Goal: Task Accomplishment & Management: Manage account settings

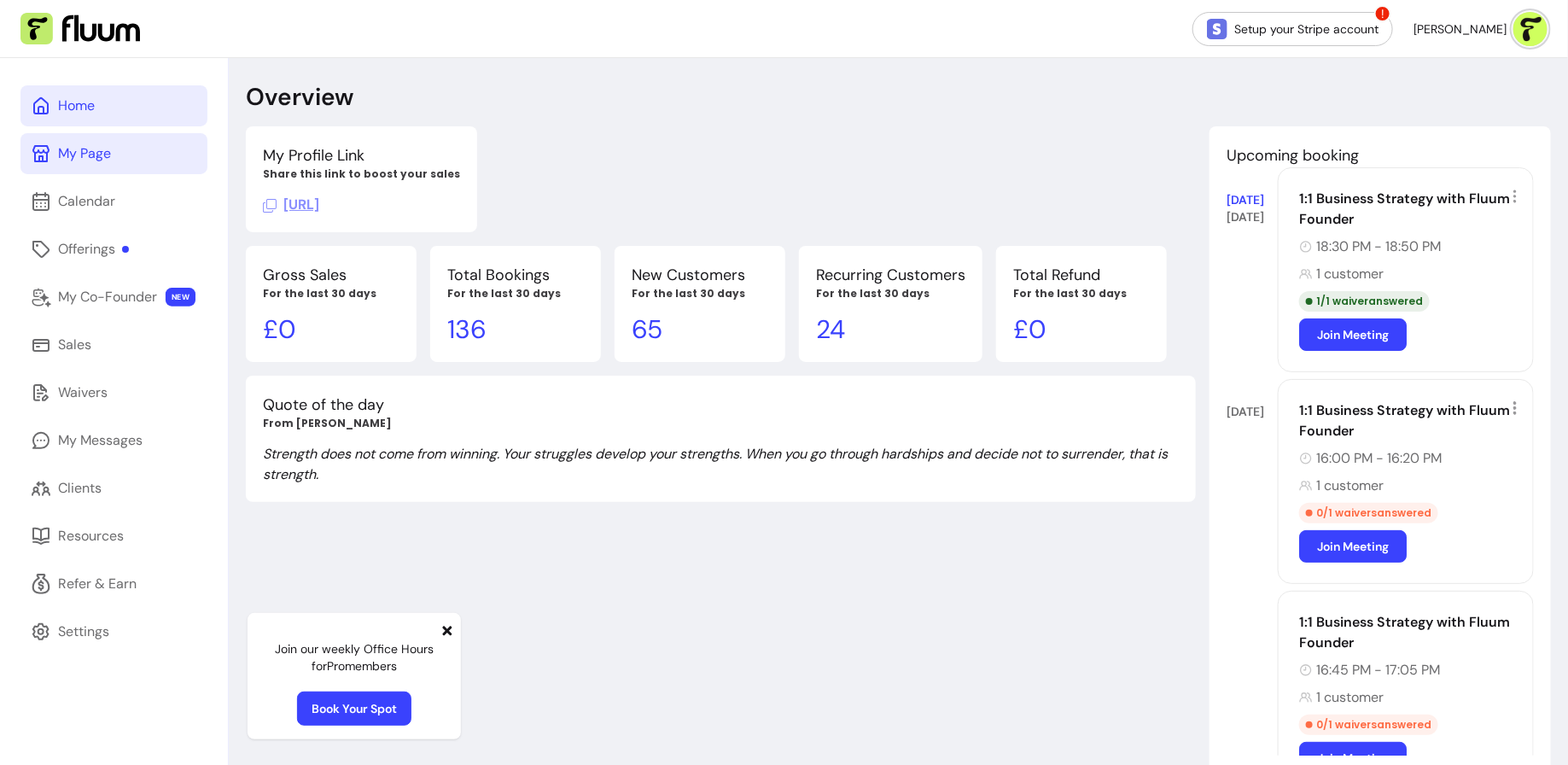
click at [100, 169] on link "My Page" at bounding box center [114, 154] width 187 height 41
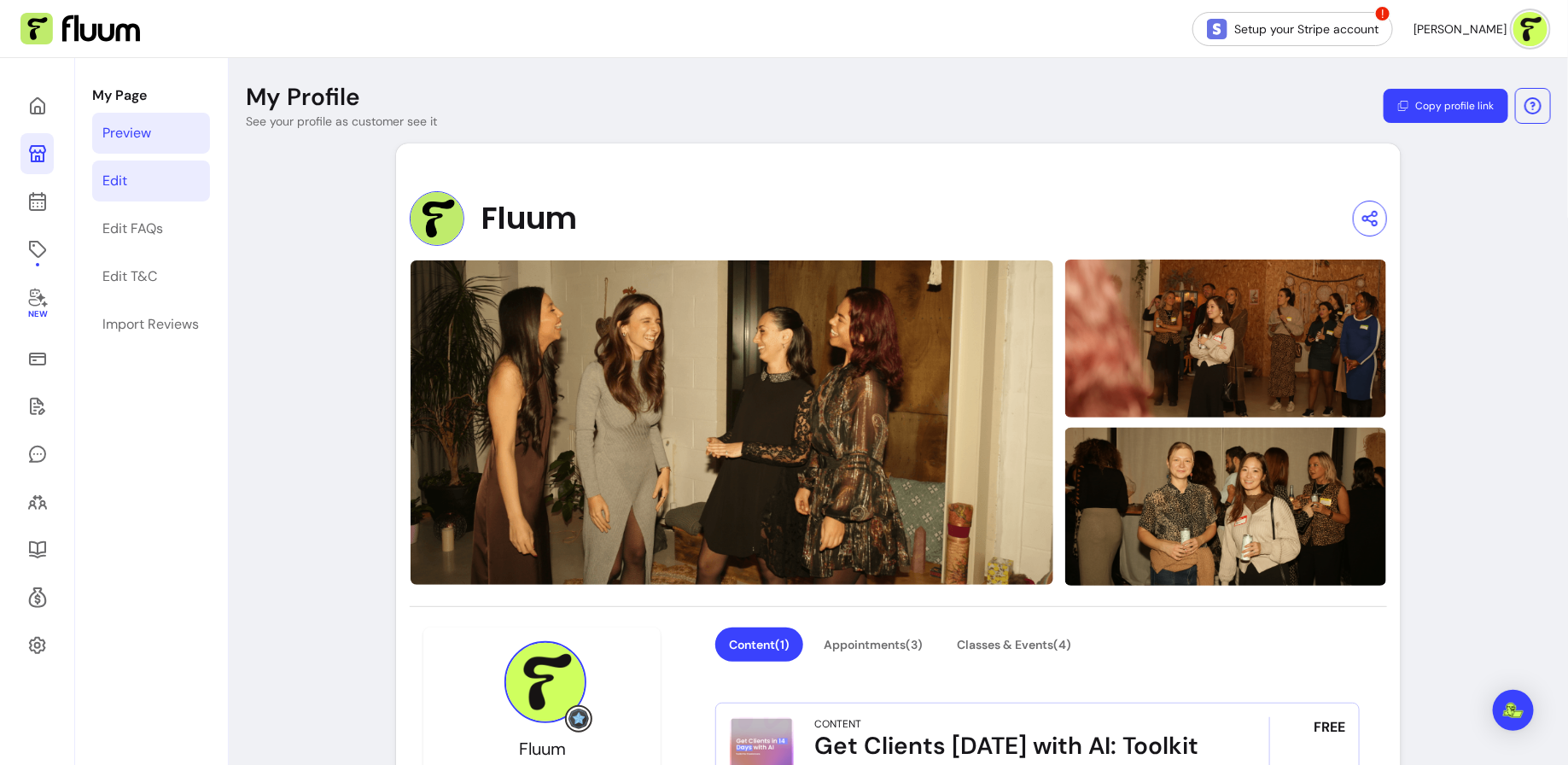
click at [151, 174] on link "Edit" at bounding box center [151, 181] width 118 height 41
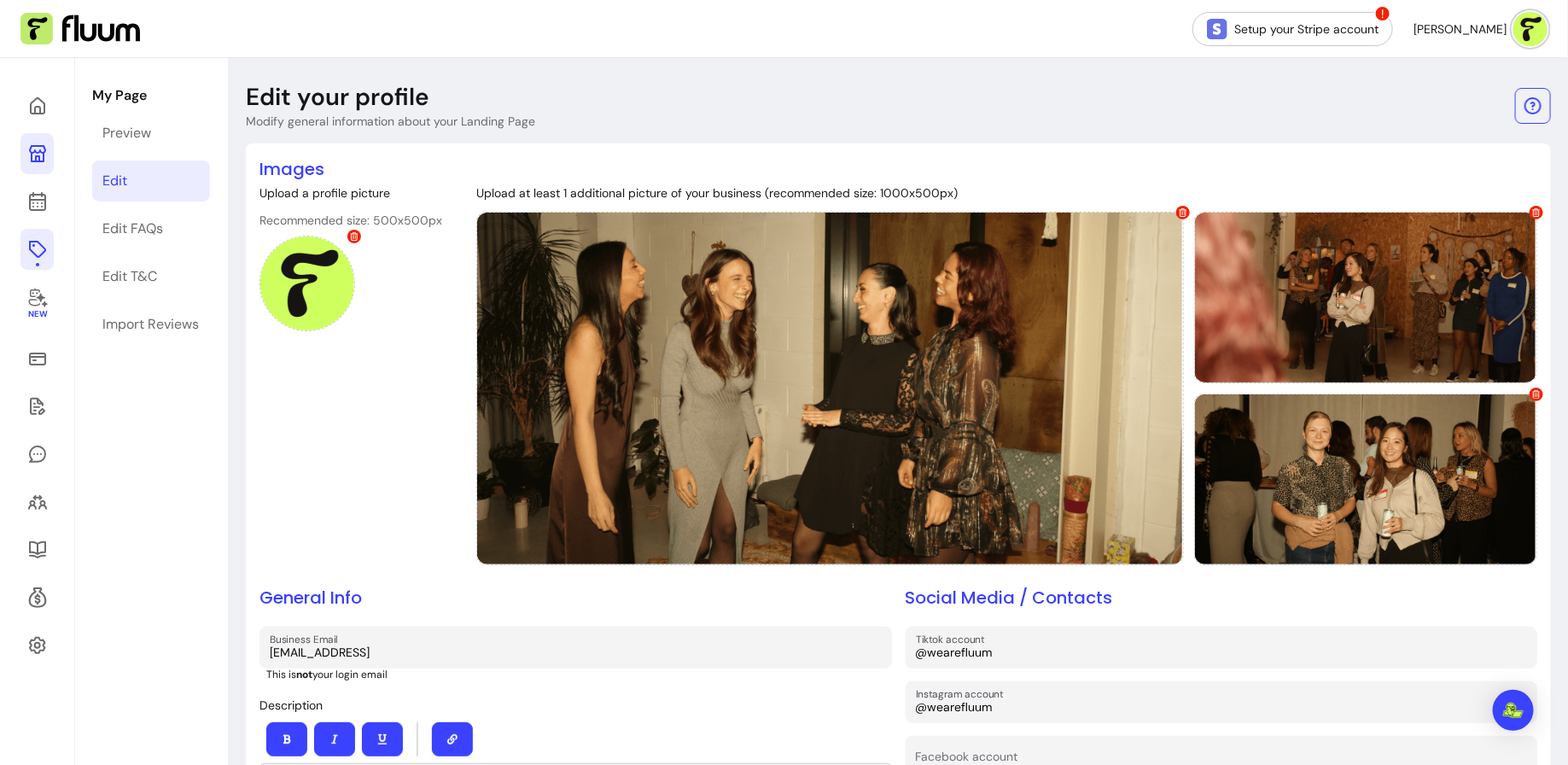
click at [39, 257] on icon at bounding box center [37, 249] width 21 height 21
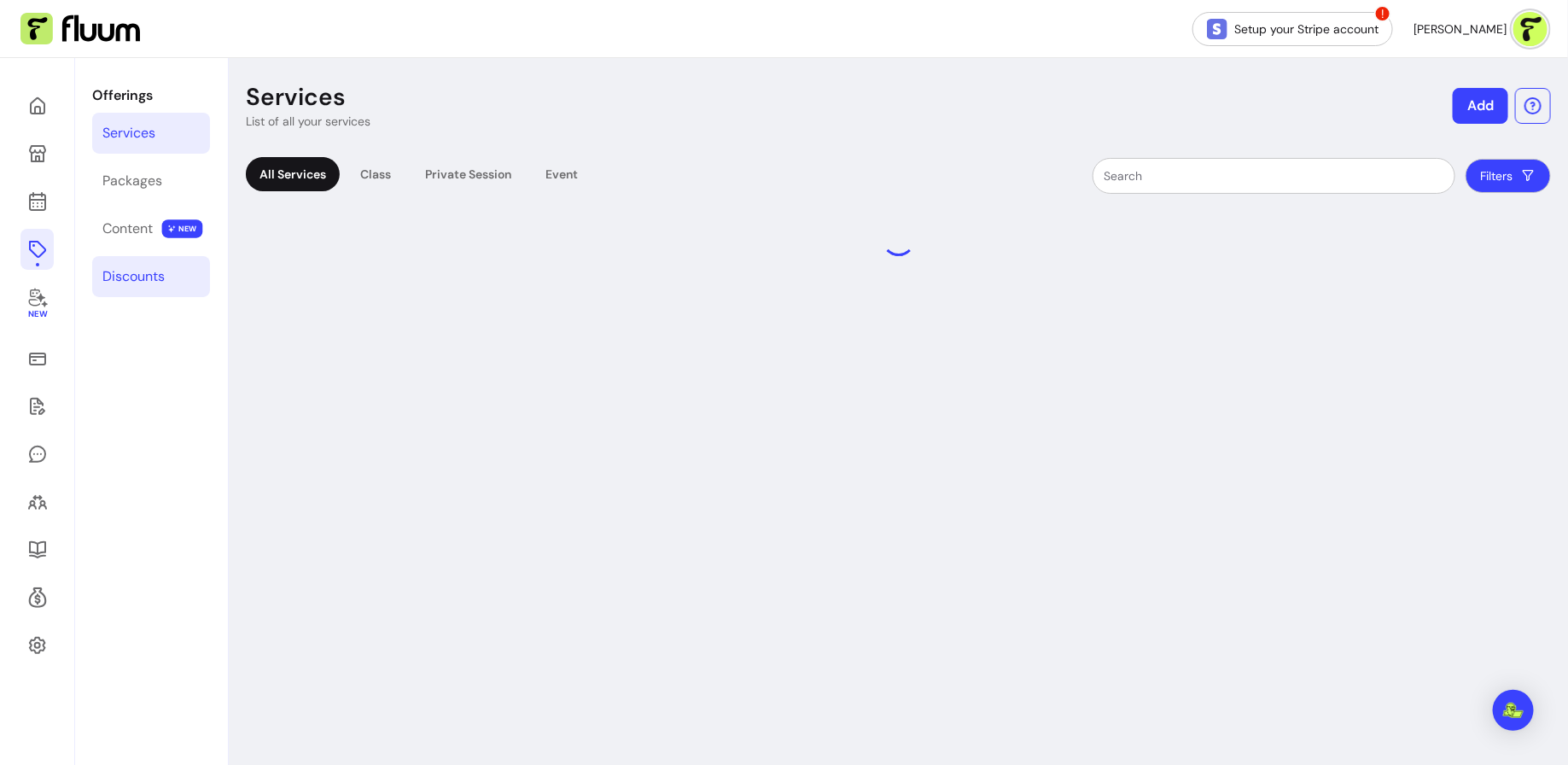
click at [161, 282] on div "Discounts" at bounding box center [133, 277] width 63 height 21
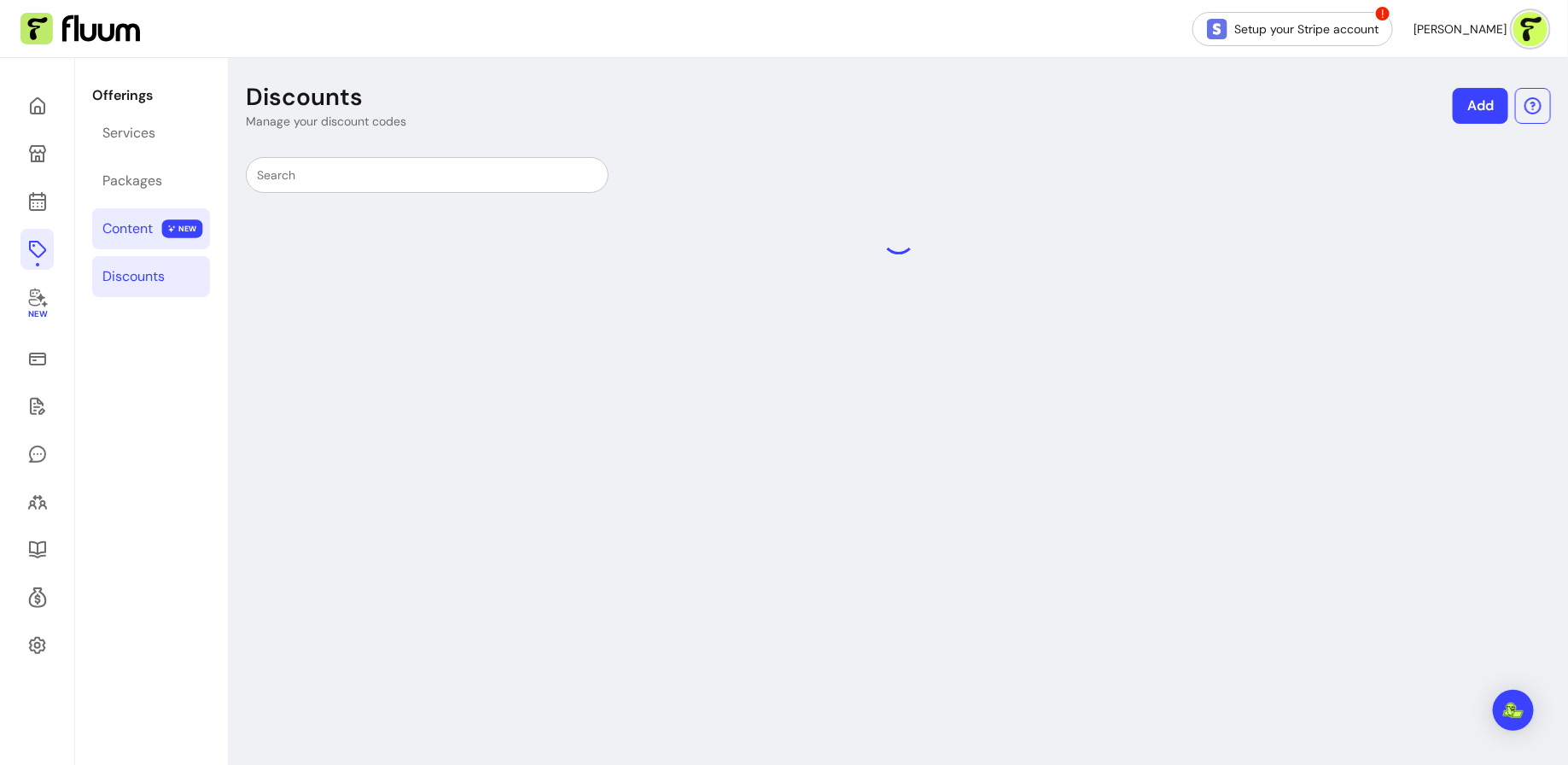
click at [133, 235] on div "Content" at bounding box center [126, 229] width 50 height 21
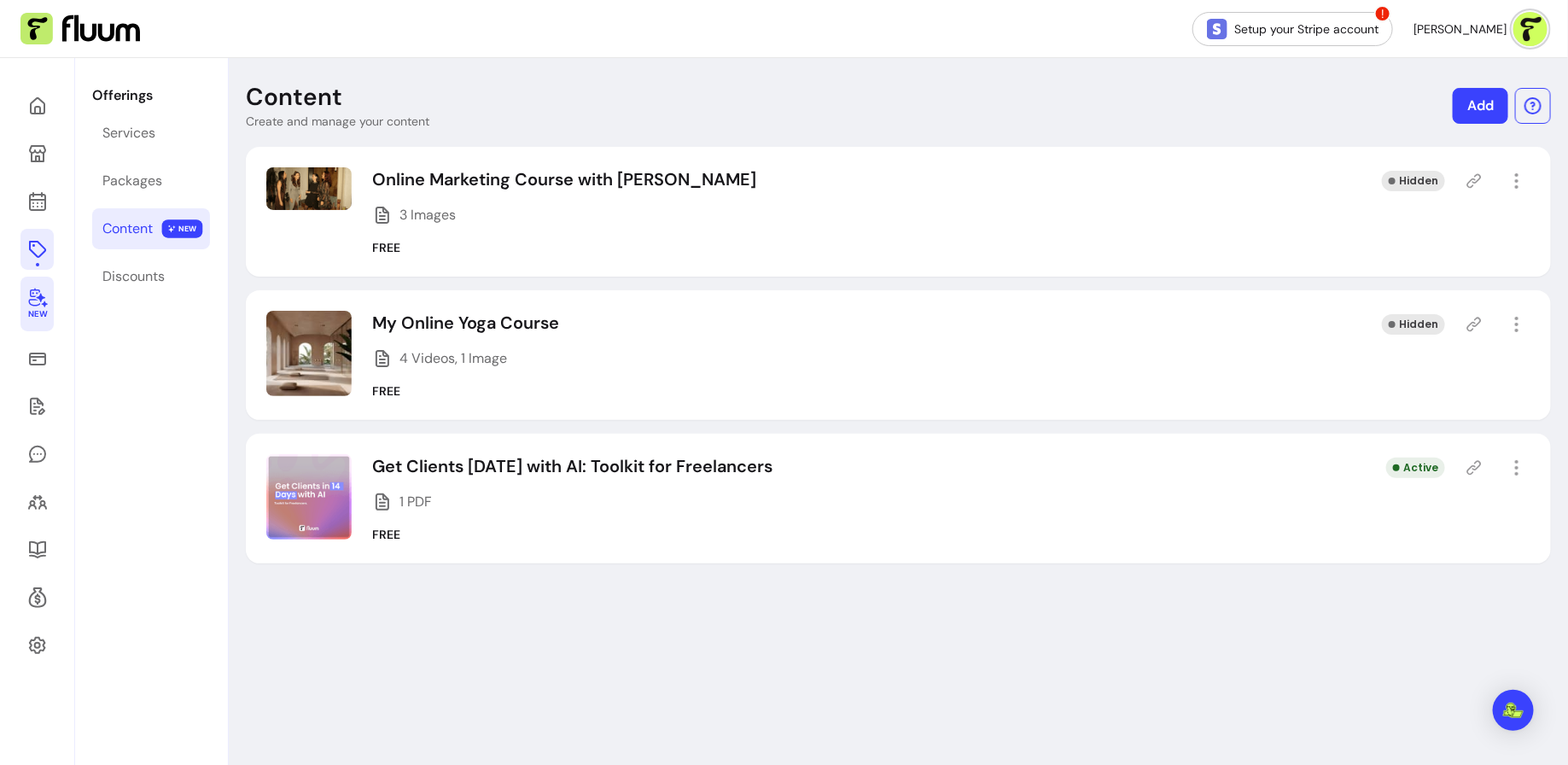
click at [49, 288] on link "New" at bounding box center [37, 304] width 33 height 55
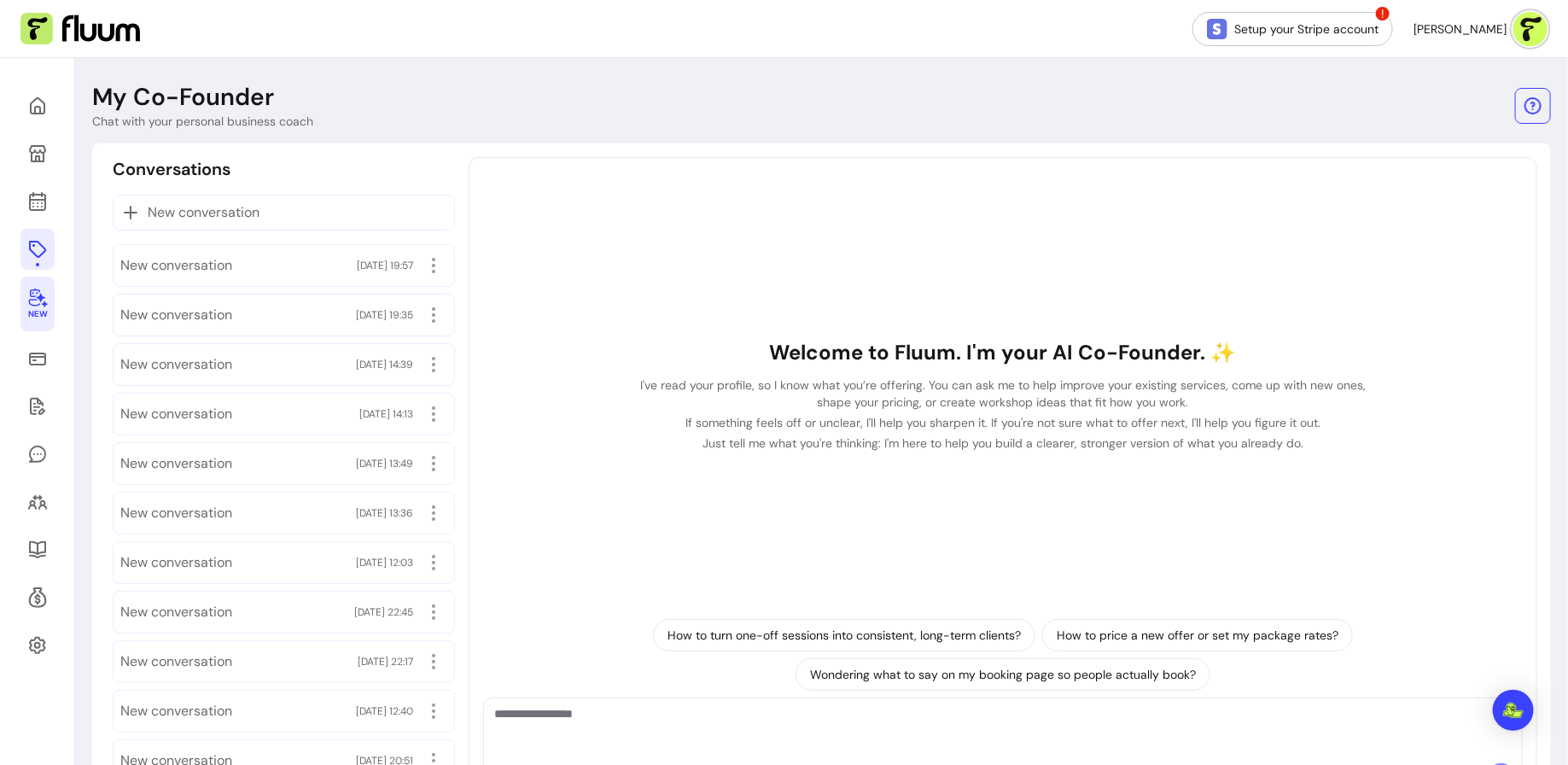
click at [29, 259] on icon at bounding box center [37, 249] width 21 height 21
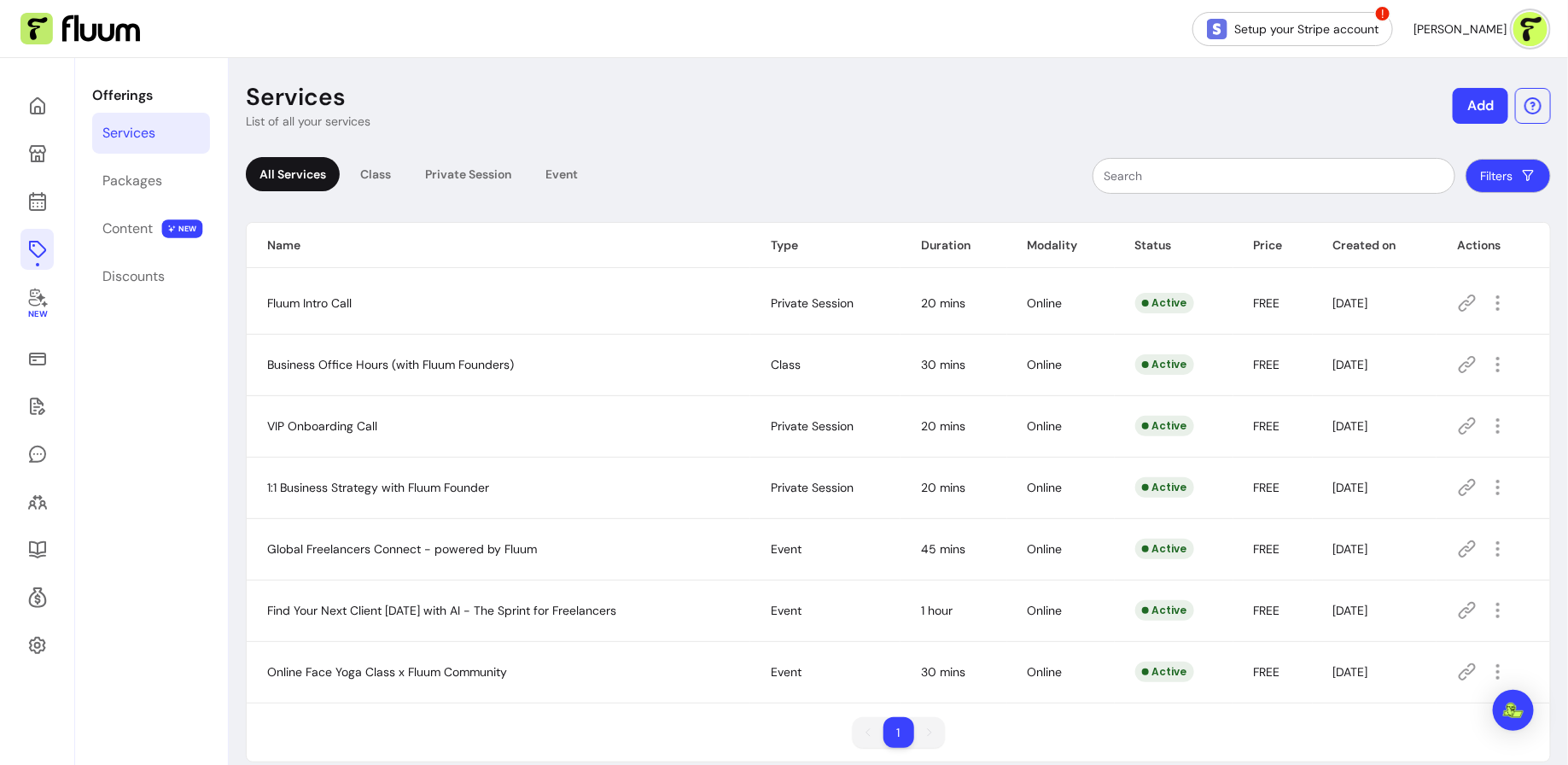
click at [159, 135] on link "Services" at bounding box center [151, 133] width 118 height 41
click at [194, 179] on link "Packages" at bounding box center [151, 181] width 118 height 41
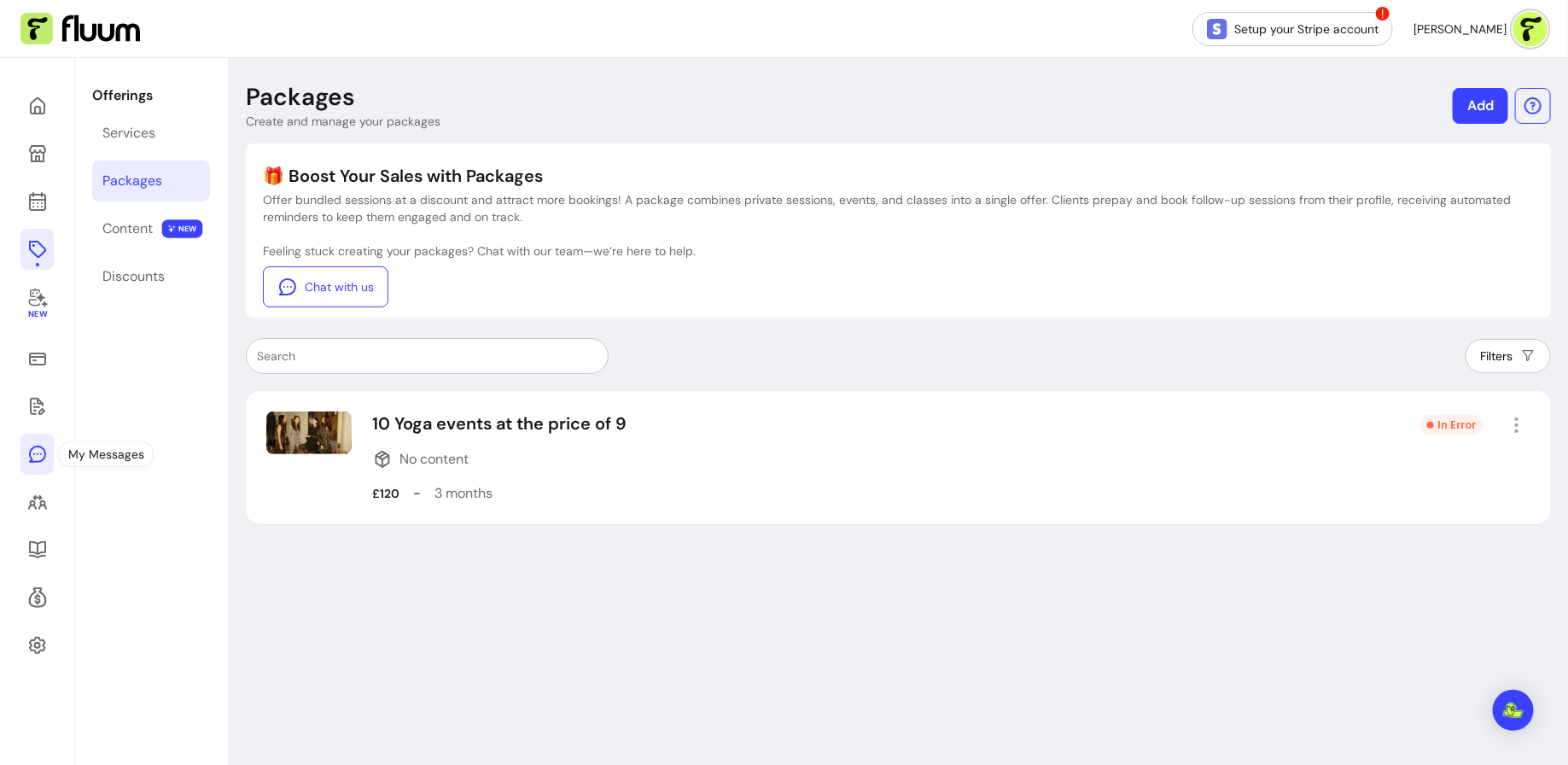
click at [25, 463] on link at bounding box center [37, 454] width 33 height 41
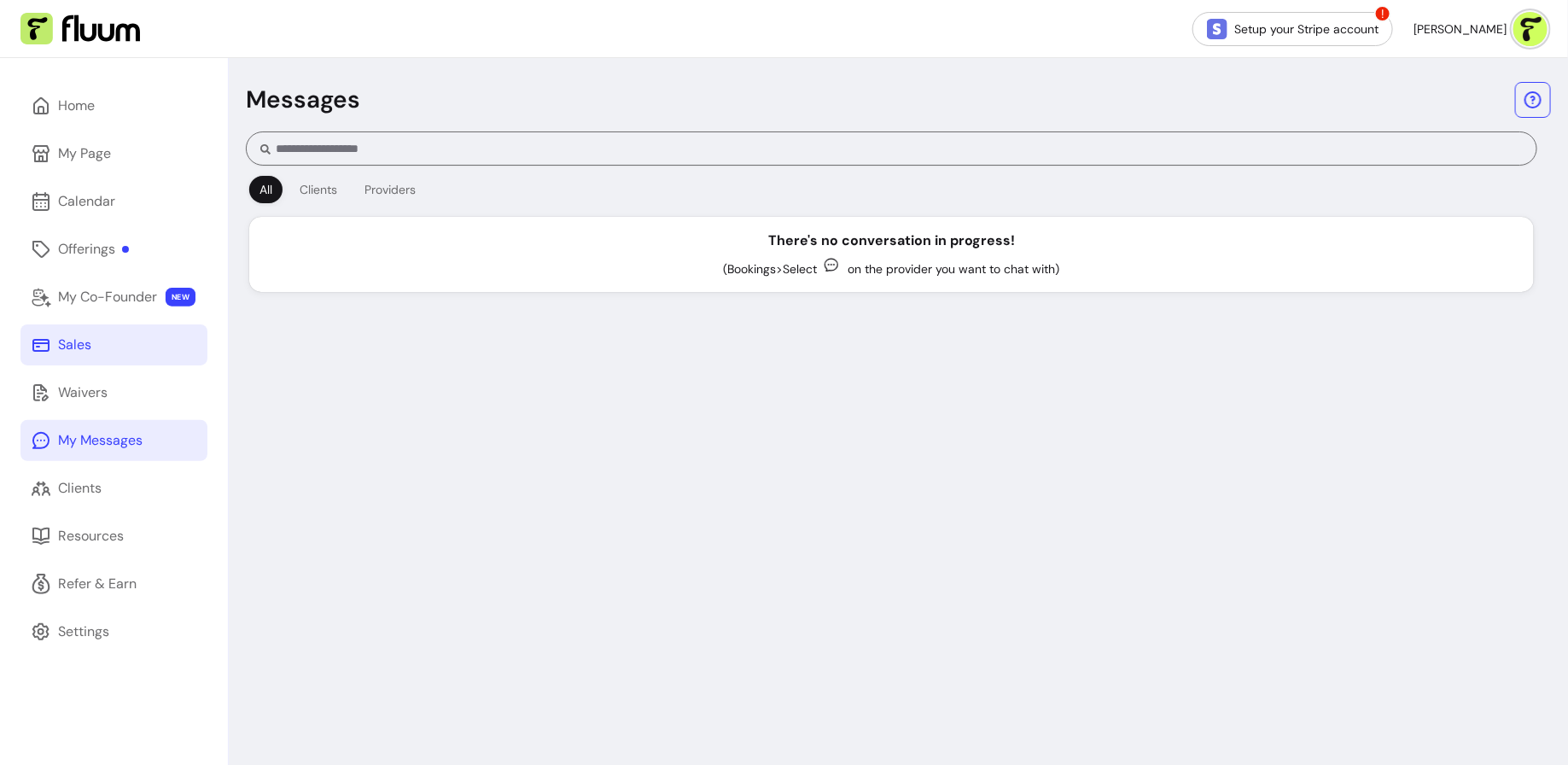
click at [102, 341] on link "Sales" at bounding box center [114, 345] width 187 height 41
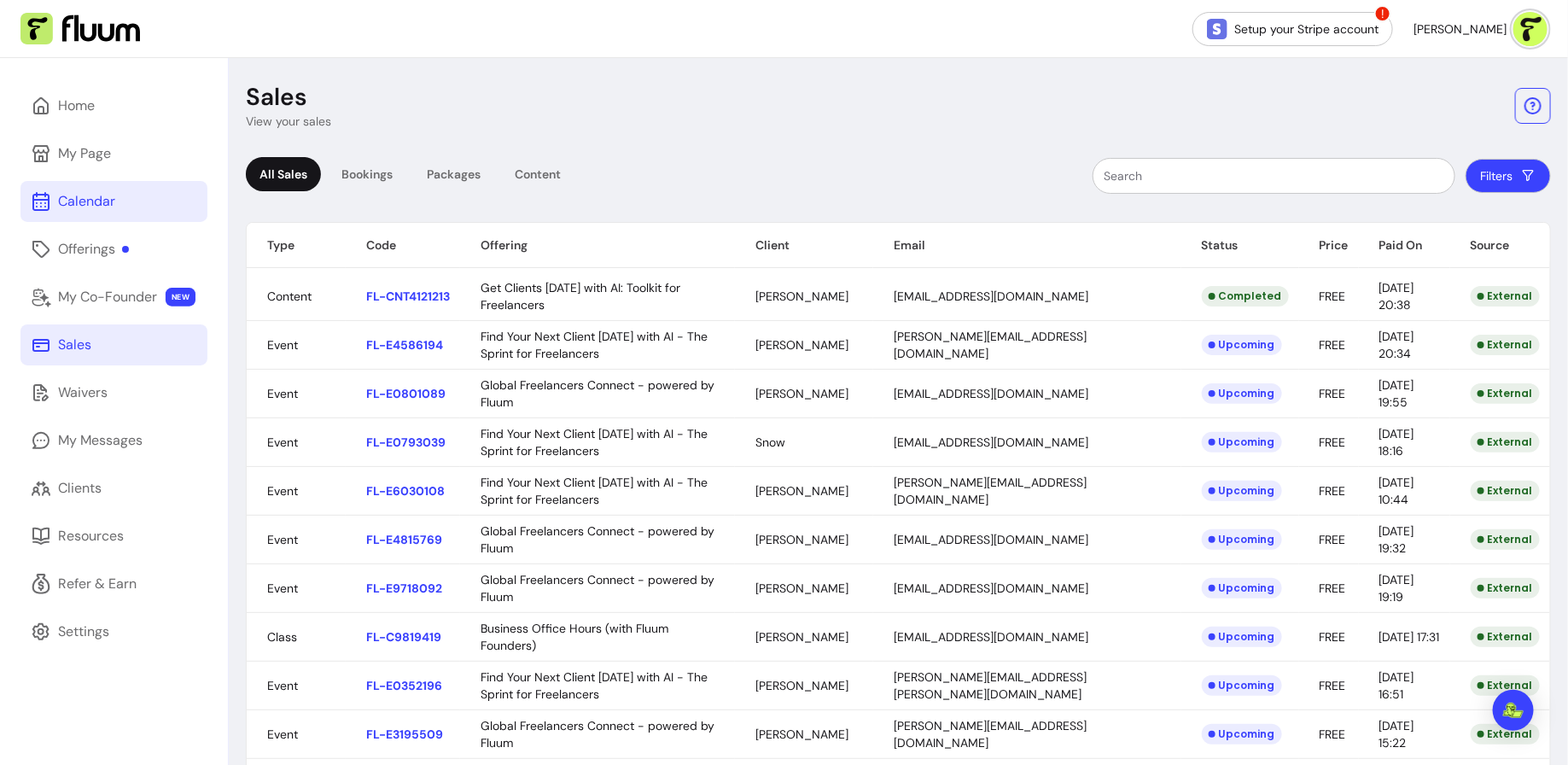
click at [128, 212] on link "Calendar" at bounding box center [114, 202] width 187 height 41
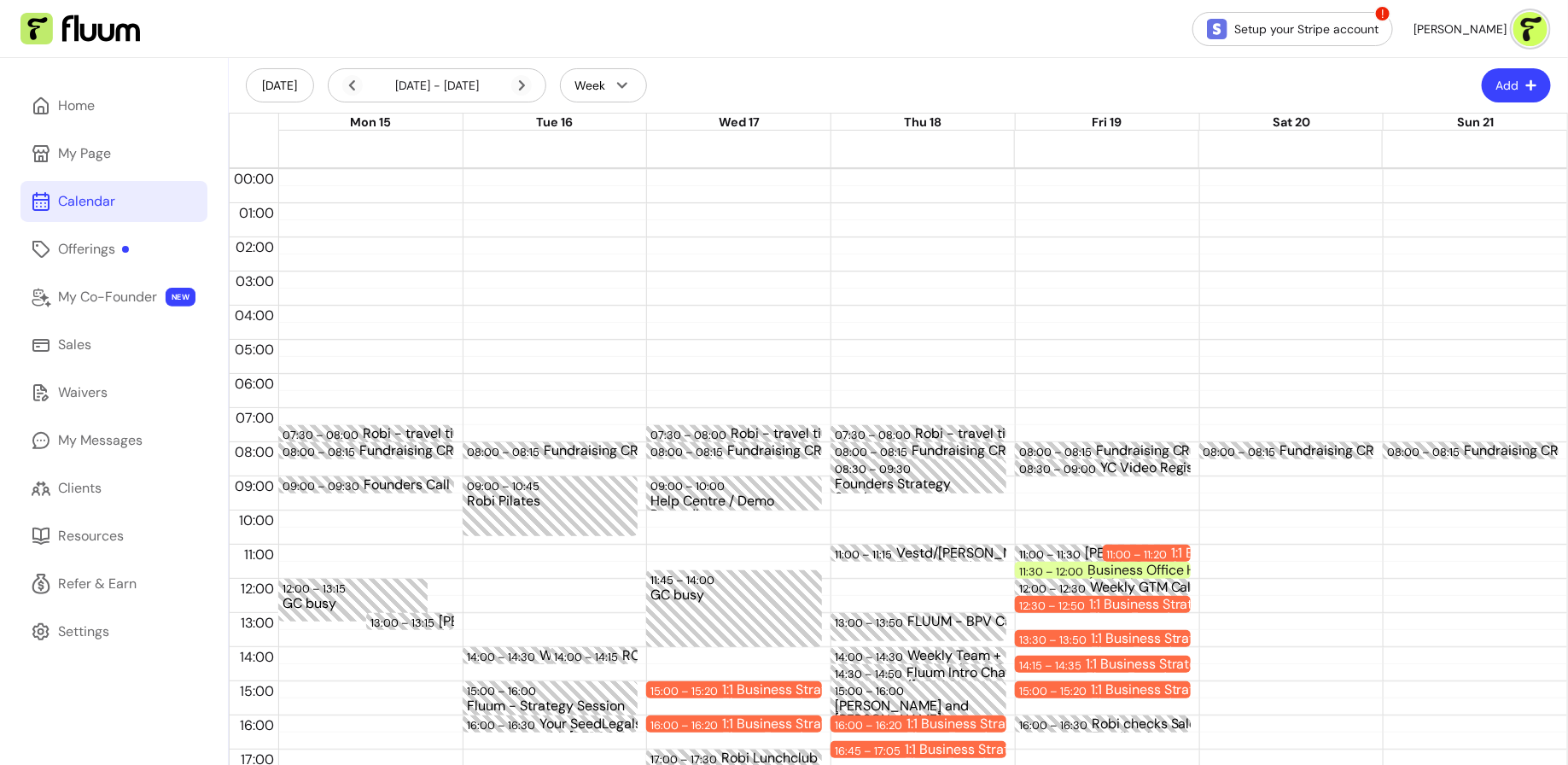
click at [109, 178] on div "Home My Page Calendar Offerings My Co-Founder NEW Sales Waivers My Messages Cli…" at bounding box center [114, 524] width 228 height 932
click at [97, 161] on div "My Page" at bounding box center [84, 153] width 53 height 21
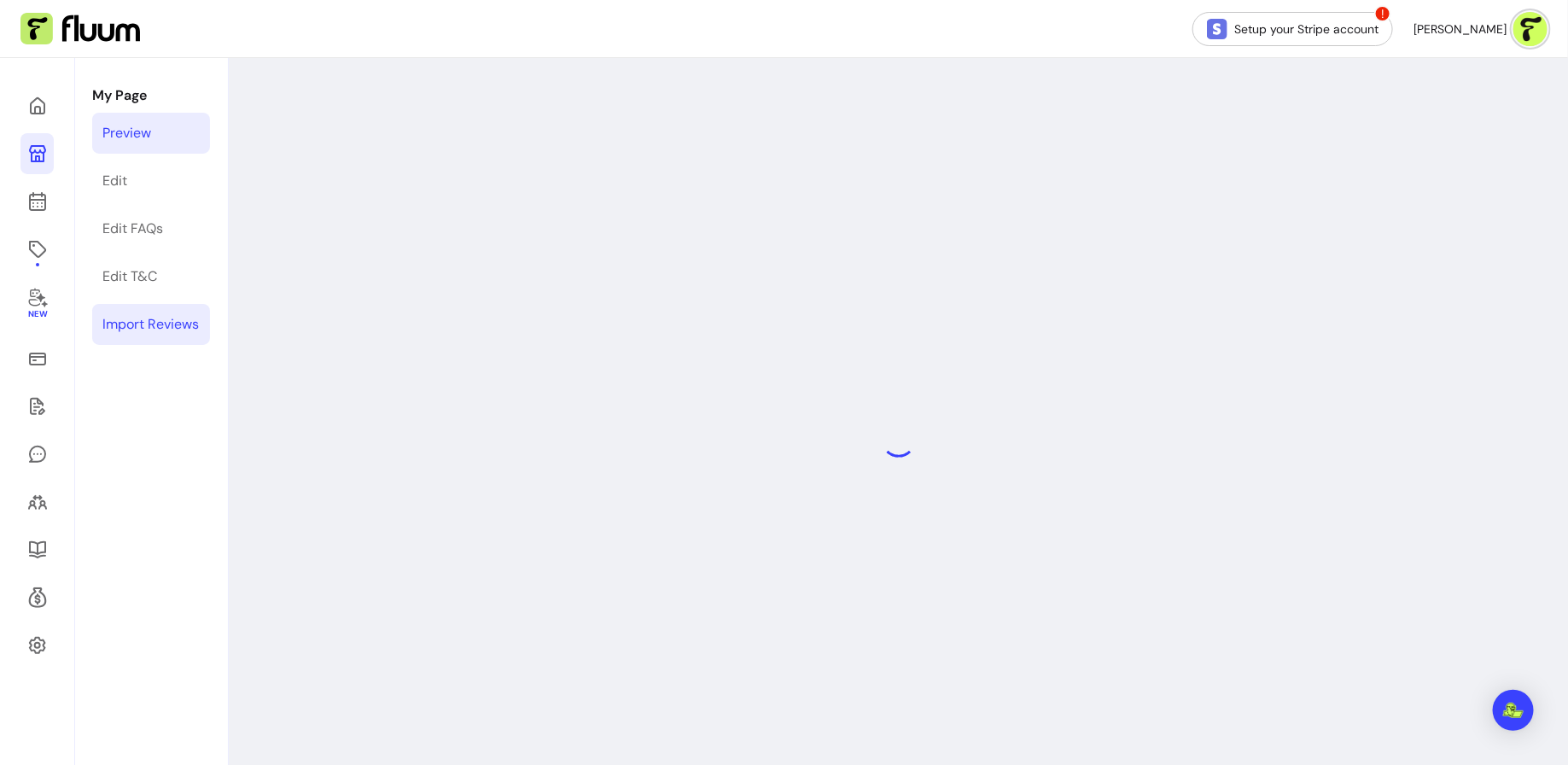
click at [162, 318] on div "Import Reviews" at bounding box center [150, 324] width 96 height 21
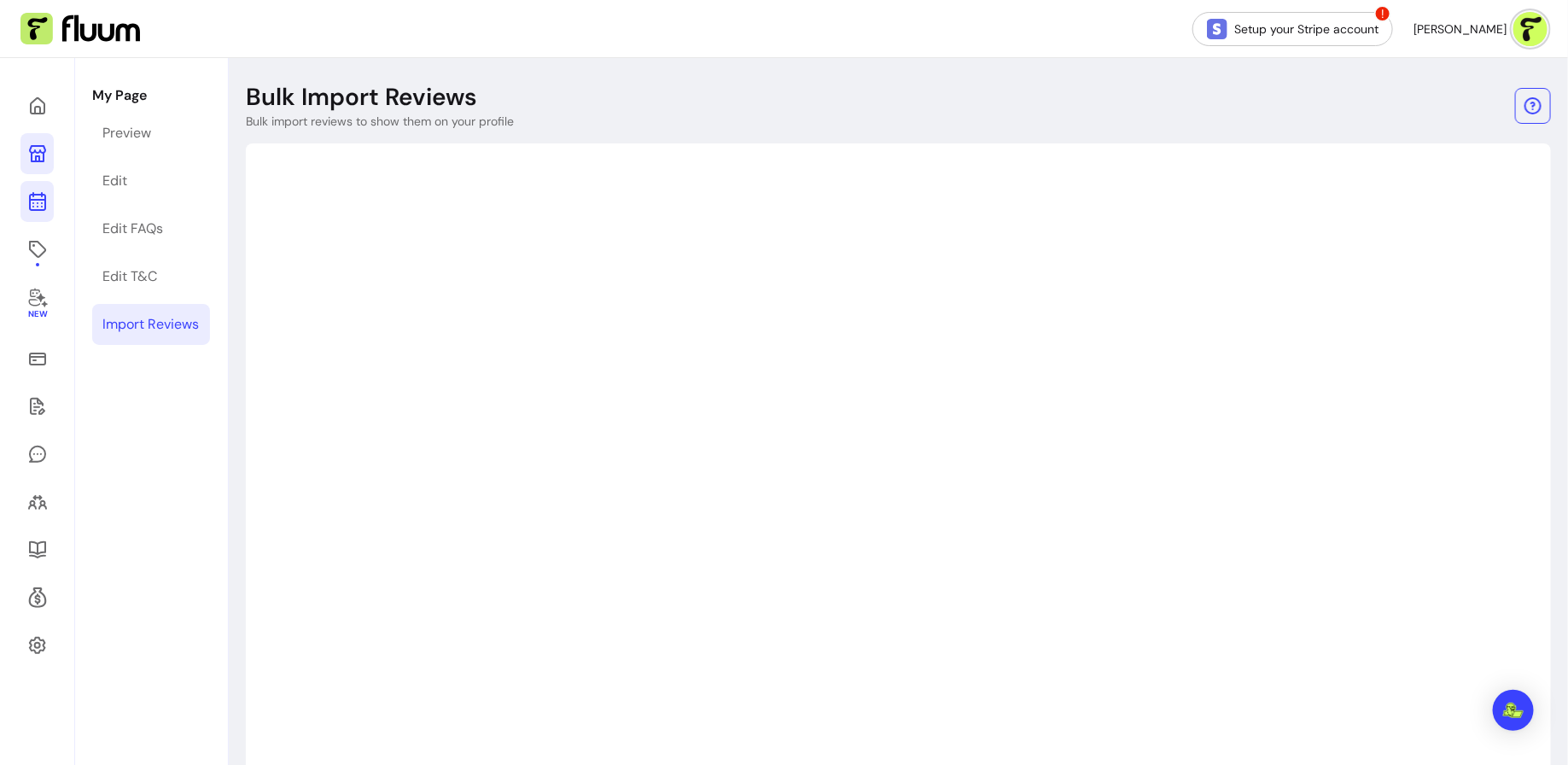
click at [43, 208] on icon at bounding box center [36, 133] width 289 height 243
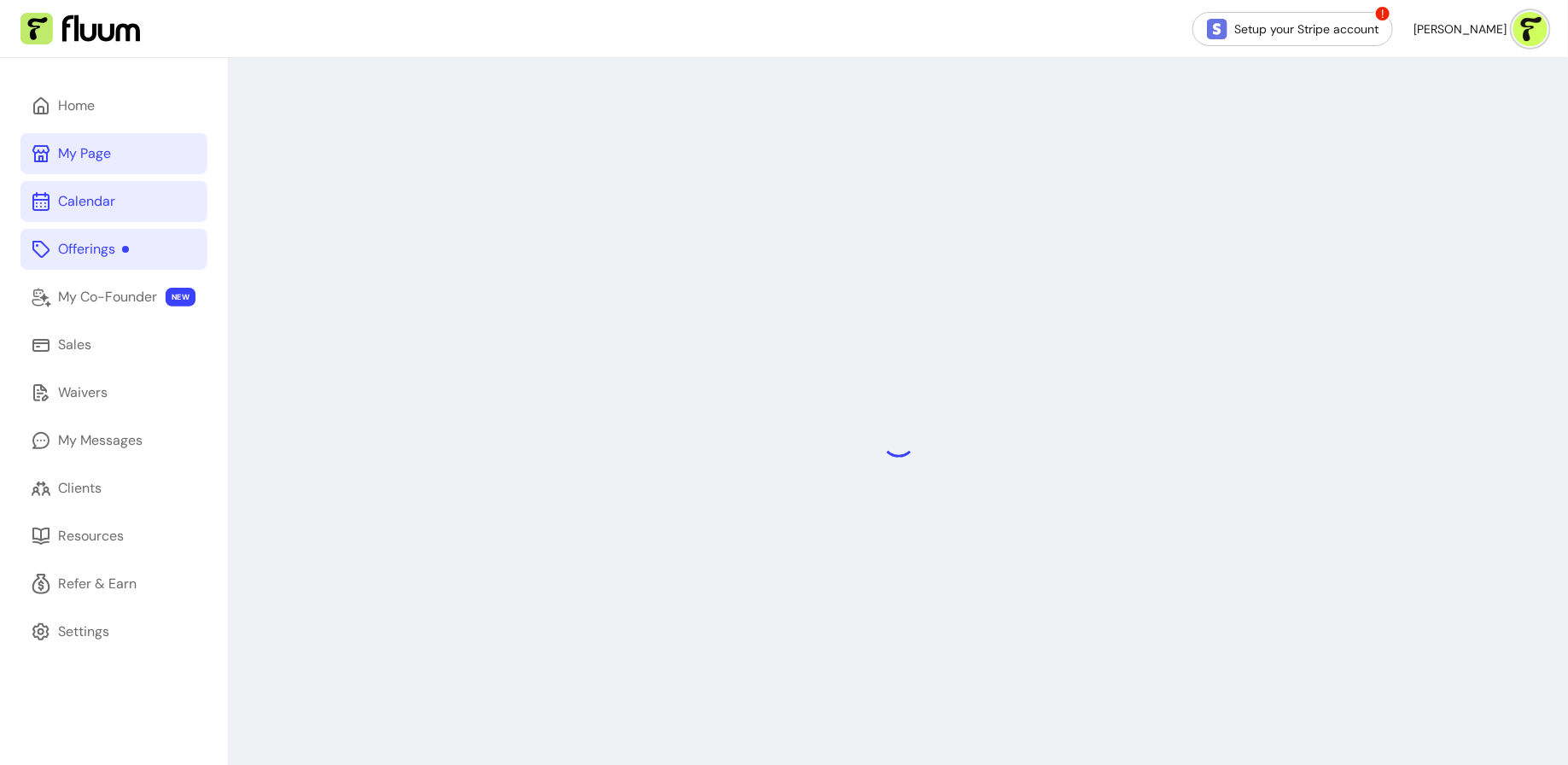
click at [58, 263] on link "Offerings" at bounding box center [114, 249] width 187 height 41
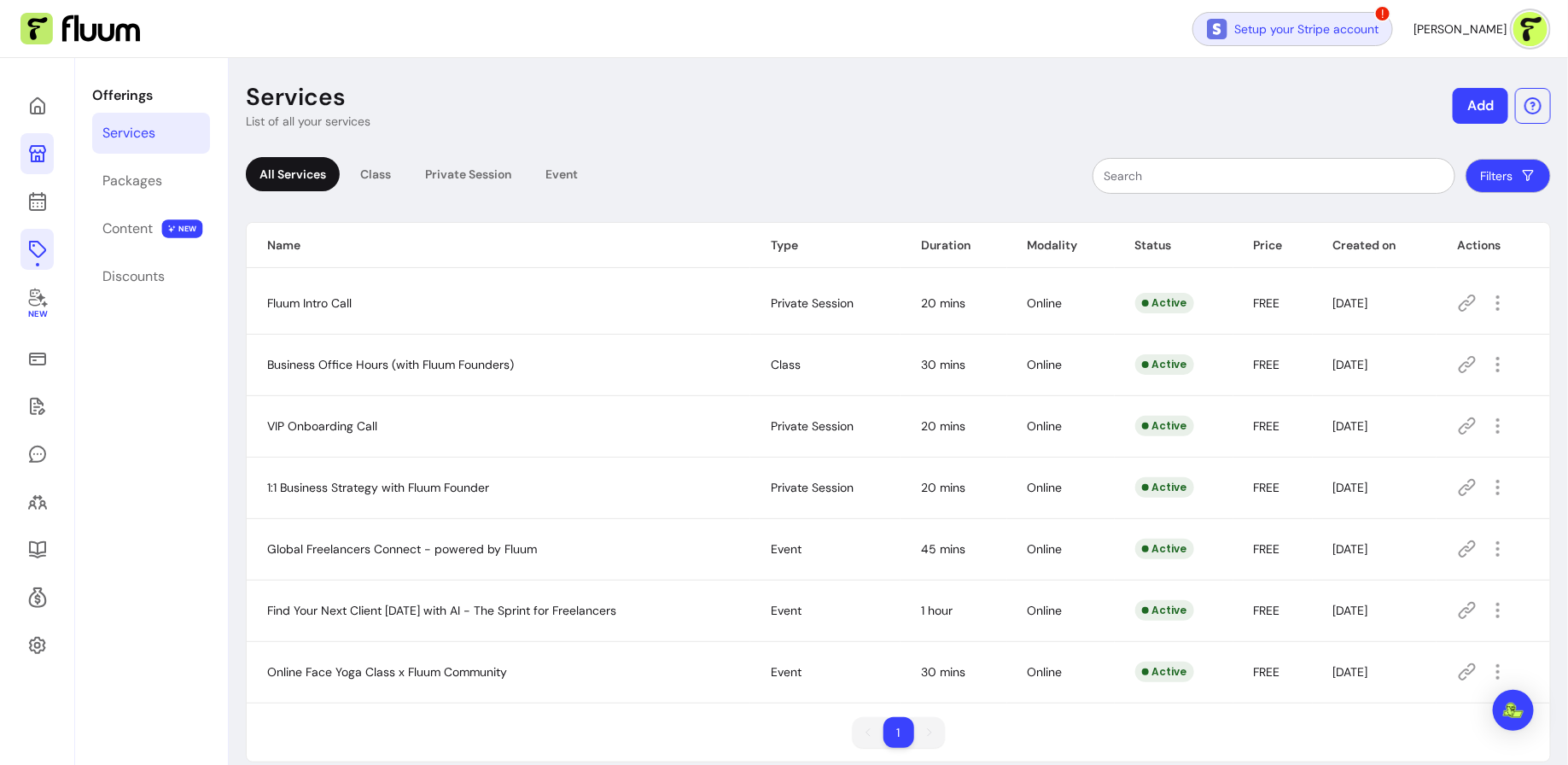
click at [1266, 37] on link "Setup your Stripe account" at bounding box center [1292, 28] width 201 height 34
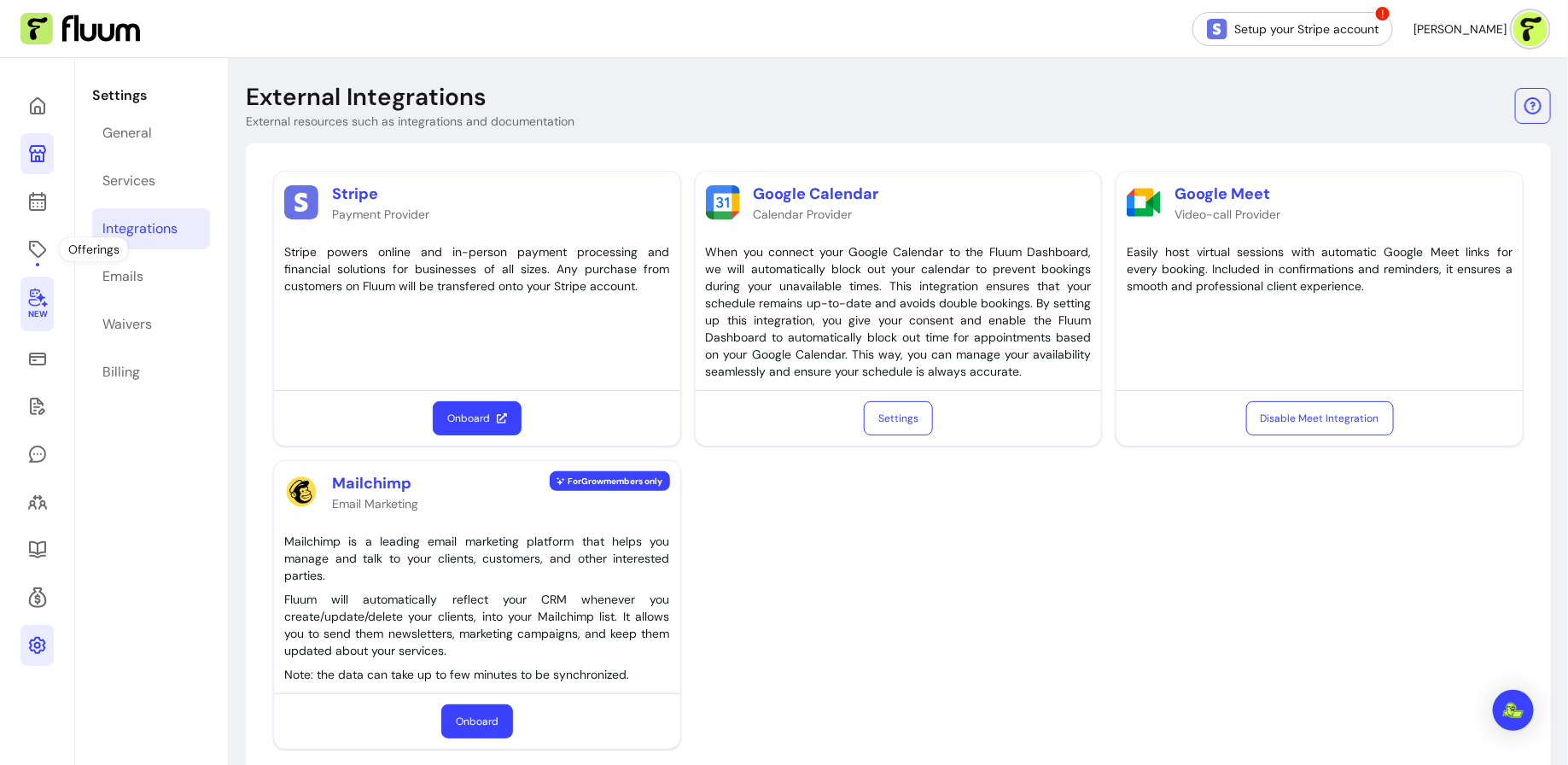
click at [40, 299] on icon at bounding box center [37, 298] width 19 height 20
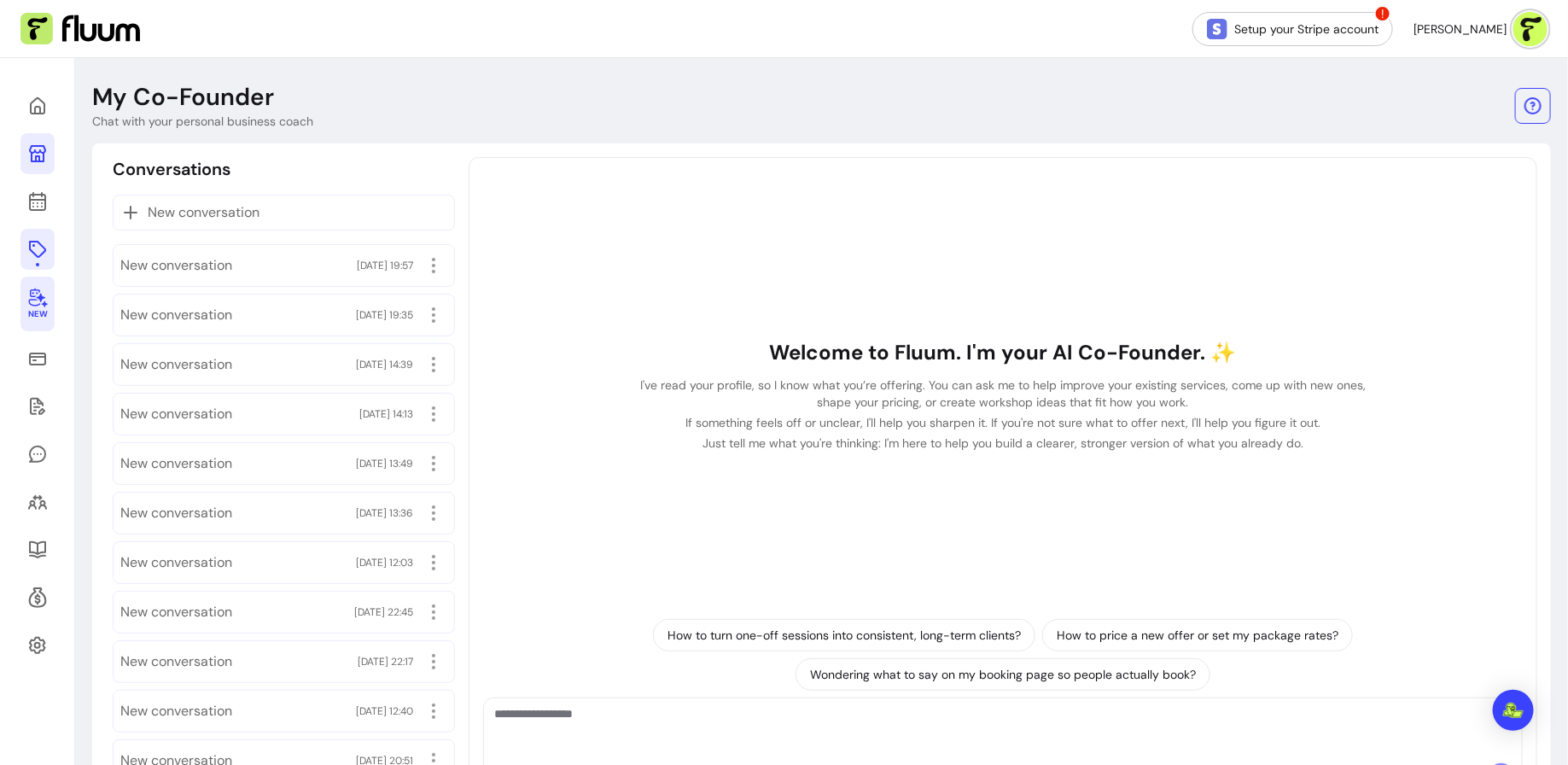
click at [47, 255] on icon at bounding box center [37, 249] width 21 height 21
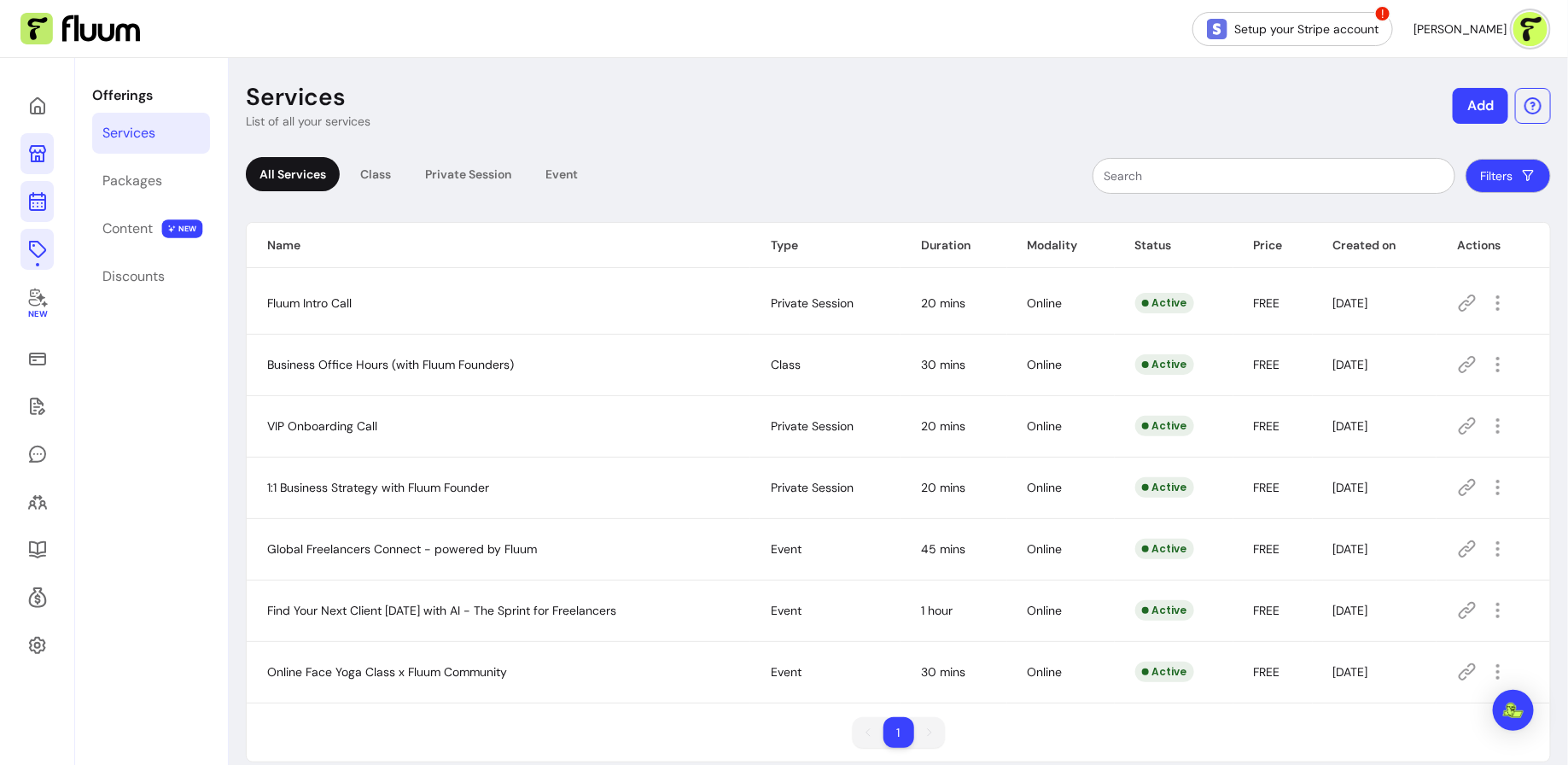
click at [28, 207] on icon at bounding box center [37, 201] width 21 height 21
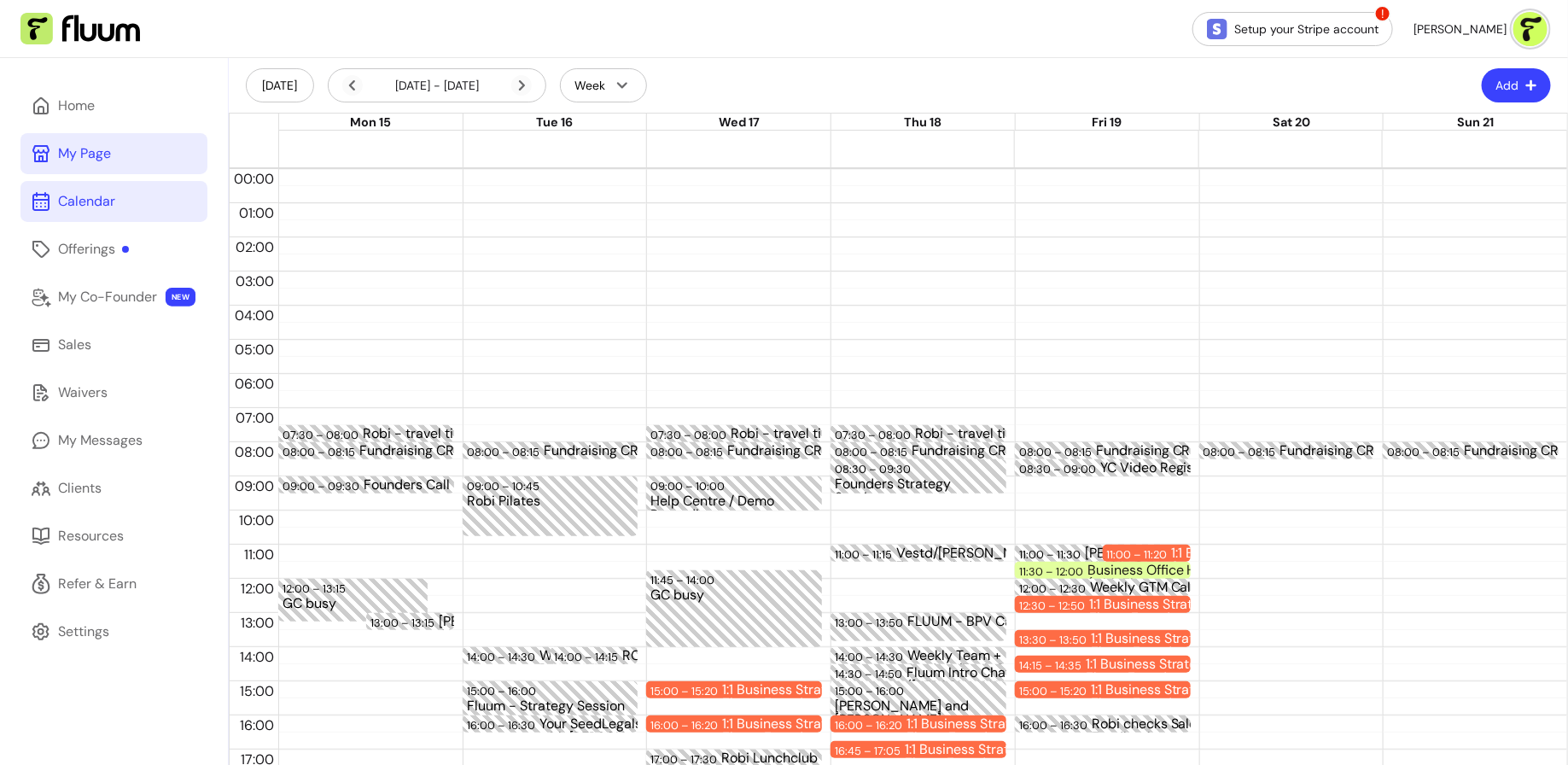
click at [143, 162] on link "My Page" at bounding box center [114, 154] width 187 height 41
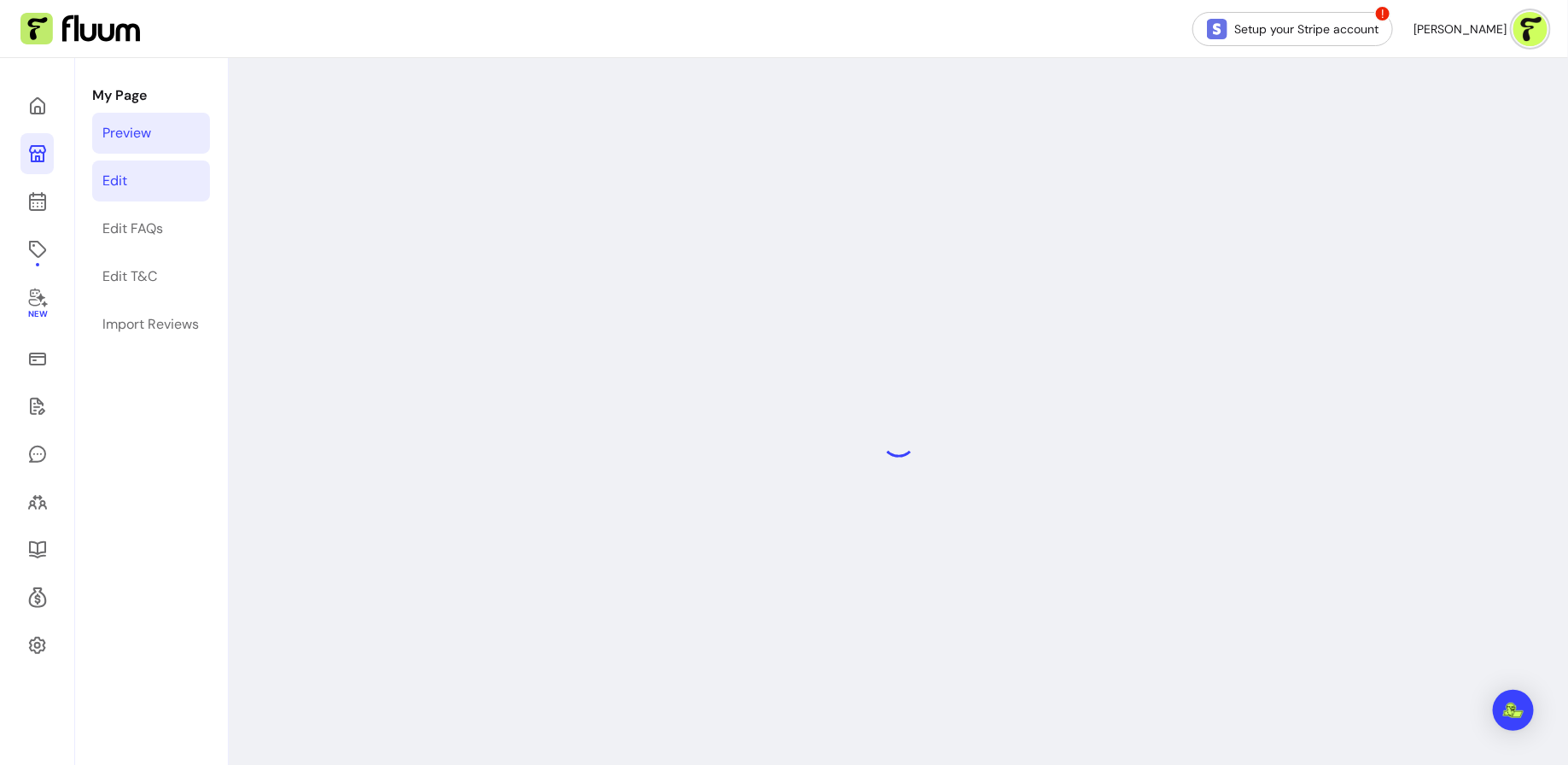
click at [188, 182] on link "Edit" at bounding box center [151, 181] width 118 height 41
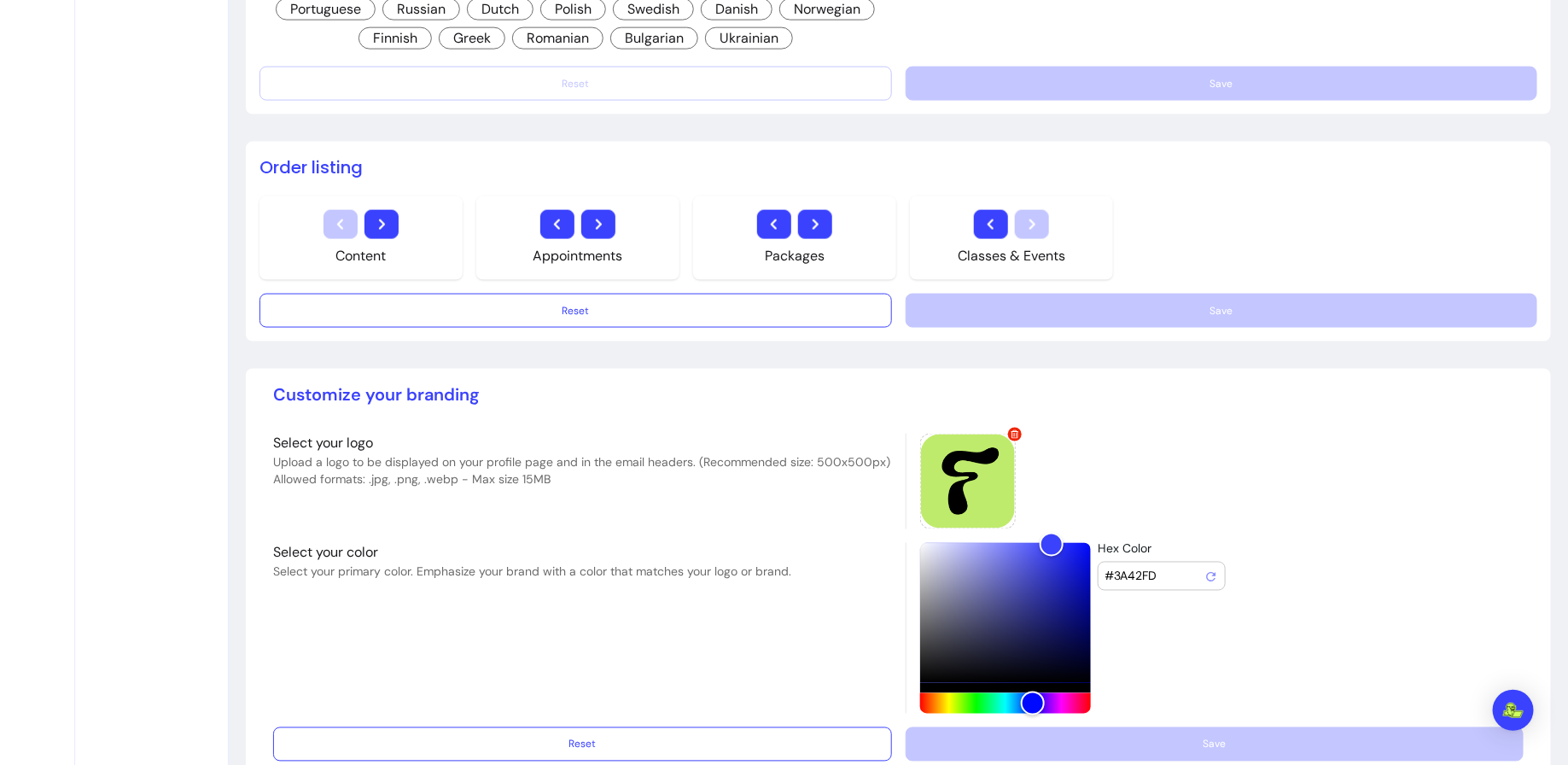
scroll to position [1155, 0]
